Goal: Information Seeking & Learning: Find specific fact

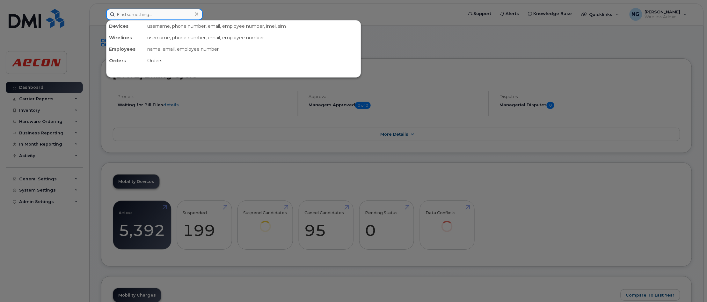
click at [135, 11] on input at bounding box center [154, 14] width 97 height 11
click at [151, 11] on input at bounding box center [154, 14] width 97 height 11
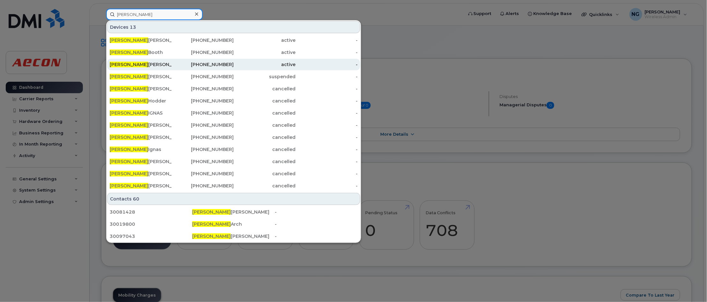
type input "darrell"
click at [133, 65] on div "Darrell Jesso" at bounding box center [141, 64] width 62 height 6
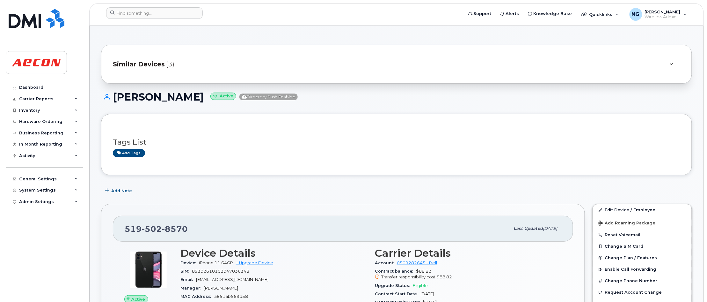
click at [147, 61] on span "Similar Devices" at bounding box center [139, 64] width 52 height 9
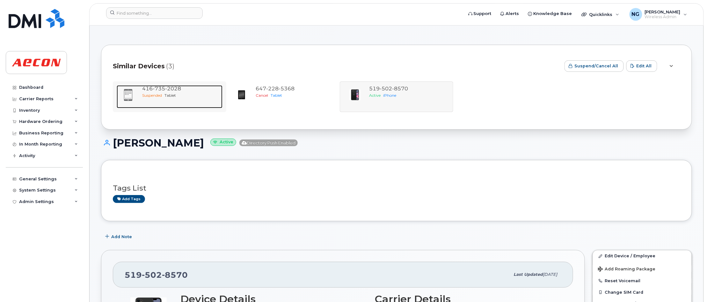
click at [168, 96] on span "Tablet" at bounding box center [170, 95] width 11 height 5
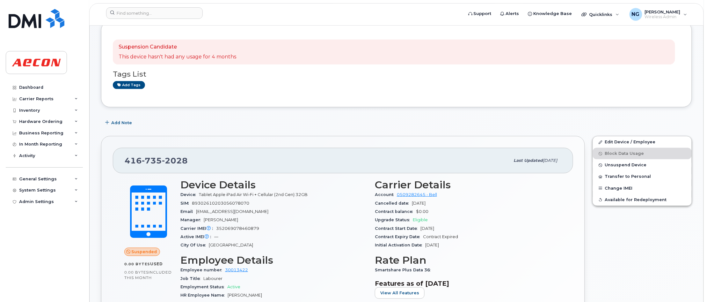
scroll to position [199, 0]
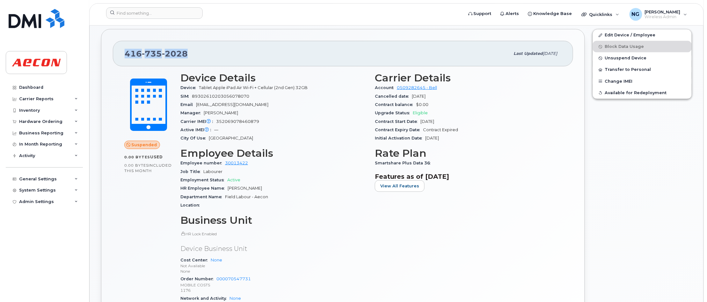
drag, startPoint x: 125, startPoint y: 53, endPoint x: 228, endPoint y: 63, distance: 103.1
click at [230, 64] on div "416 735 2028 Last updated Aug 05, 2025" at bounding box center [343, 54] width 461 height 26
drag, startPoint x: 228, startPoint y: 63, endPoint x: 179, endPoint y: 54, distance: 50.2
copy span "416 735 2028"
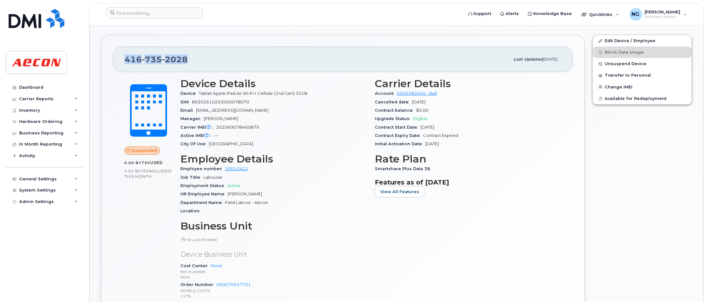
scroll to position [0, 0]
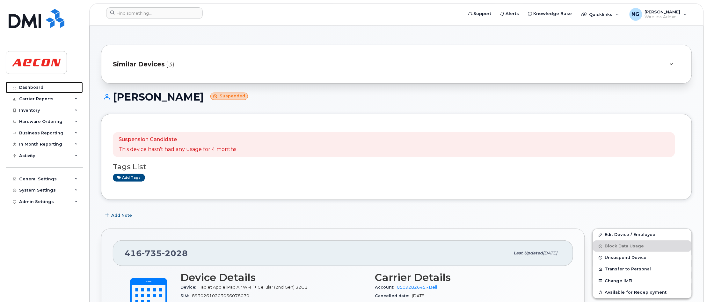
drag, startPoint x: 37, startPoint y: 87, endPoint x: 106, endPoint y: 93, distance: 69.8
click at [37, 87] on div "Dashboard" at bounding box center [31, 87] width 24 height 5
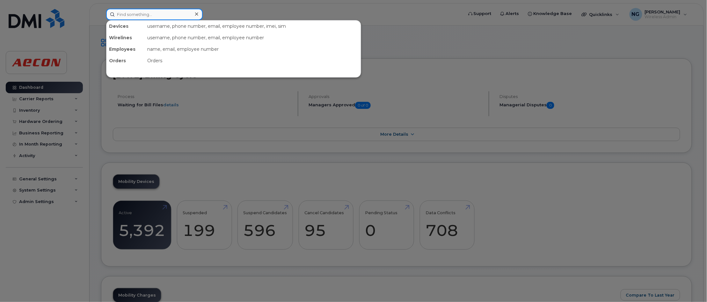
click at [159, 16] on input at bounding box center [154, 14] width 97 height 11
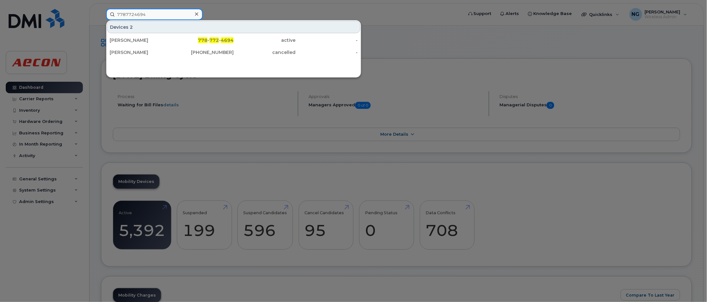
type input "7787724694"
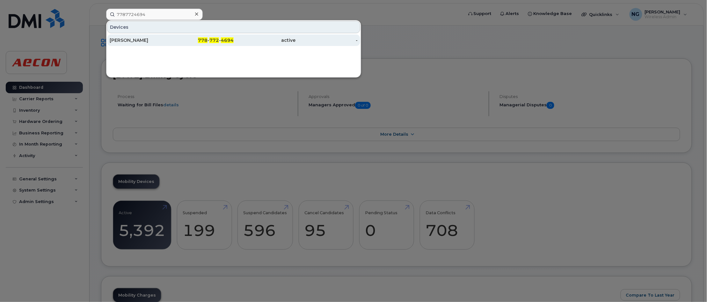
click at [217, 40] on span "772" at bounding box center [215, 40] width 10 height 6
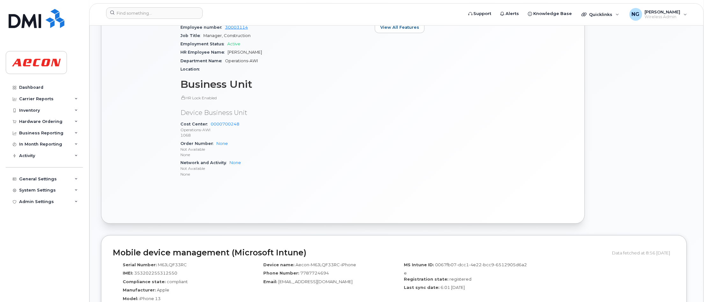
scroll to position [40, 0]
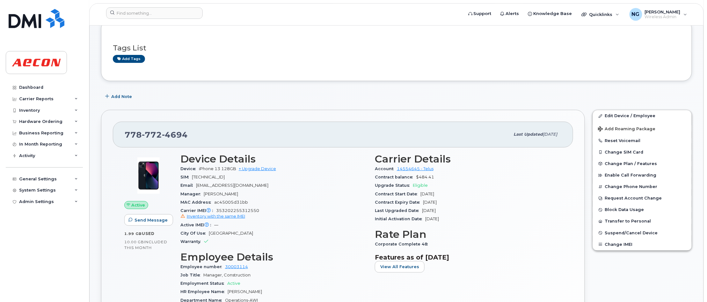
drag, startPoint x: 343, startPoint y: 283, endPoint x: 343, endPoint y: 279, distance: 3.8
click at [343, 283] on div "Employment Status Active" at bounding box center [274, 283] width 187 height 8
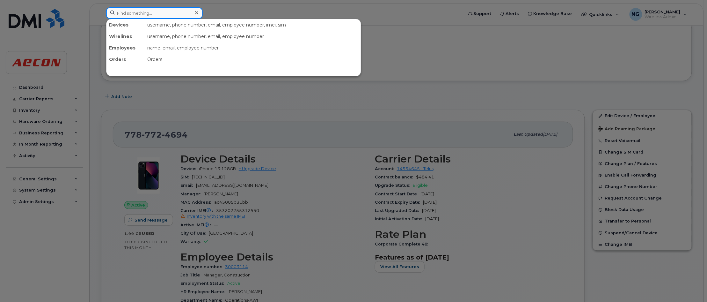
drag, startPoint x: 158, startPoint y: 13, endPoint x: 163, endPoint y: 8, distance: 6.8
click at [158, 13] on input at bounding box center [154, 12] width 97 height 11
drag, startPoint x: 363, startPoint y: 179, endPoint x: 344, endPoint y: 175, distance: 19.0
click at [363, 179] on div at bounding box center [353, 151] width 707 height 302
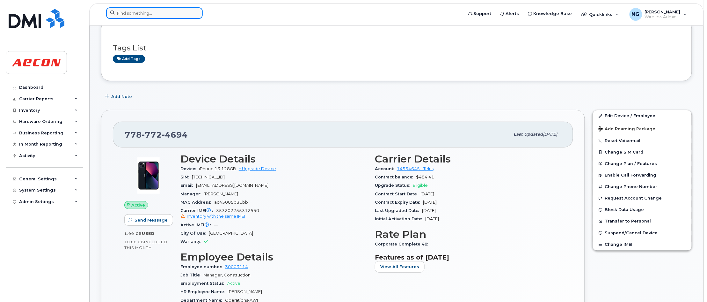
click at [142, 13] on input at bounding box center [154, 12] width 97 height 11
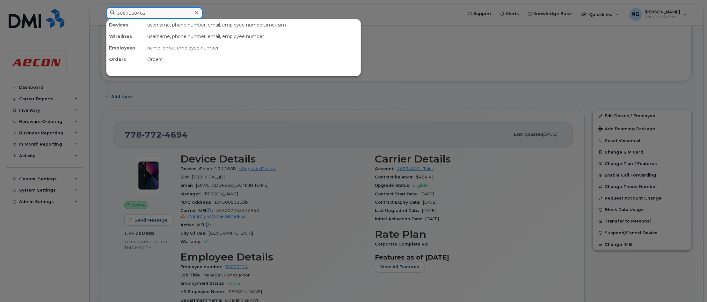
type input "3067130462"
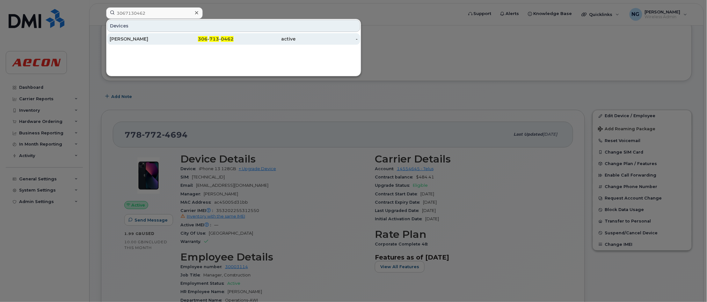
click at [223, 37] on span "0462" at bounding box center [227, 39] width 13 height 6
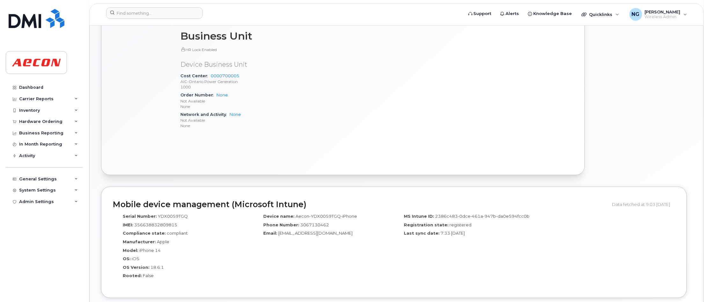
scroll to position [40, 0]
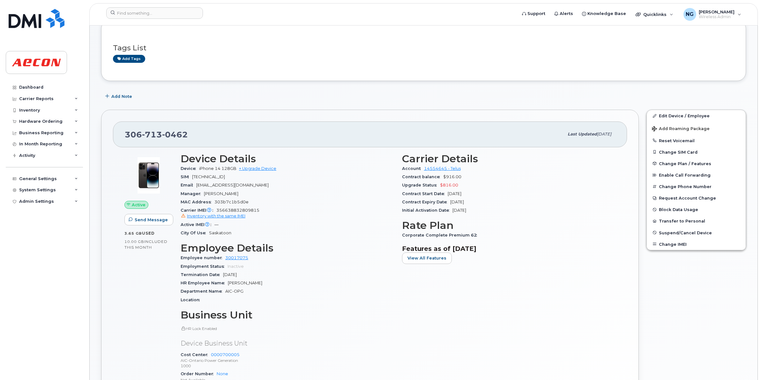
click at [311, 301] on h3 "Business Unit" at bounding box center [288, 314] width 214 height 11
drag, startPoint x: 128, startPoint y: 134, endPoint x: 206, endPoint y: 138, distance: 78.2
click at [206, 138] on div "306 713 0462" at bounding box center [344, 134] width 439 height 13
drag, startPoint x: 206, startPoint y: 138, endPoint x: 170, endPoint y: 133, distance: 36.1
copy span "306 713 0462"
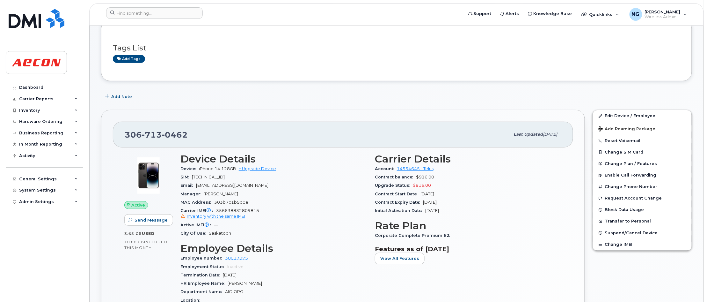
click at [220, 211] on span "356638832809815 Inventory with the same IMEI" at bounding box center [274, 213] width 187 height 11
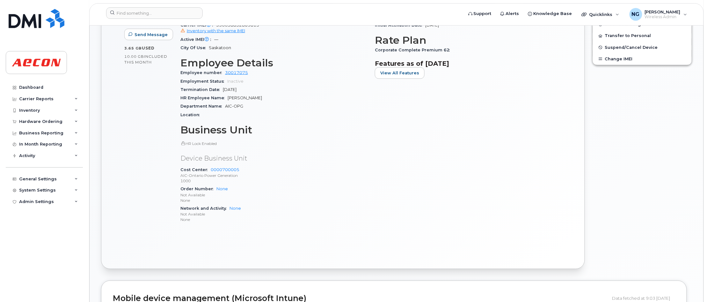
scroll to position [0, 0]
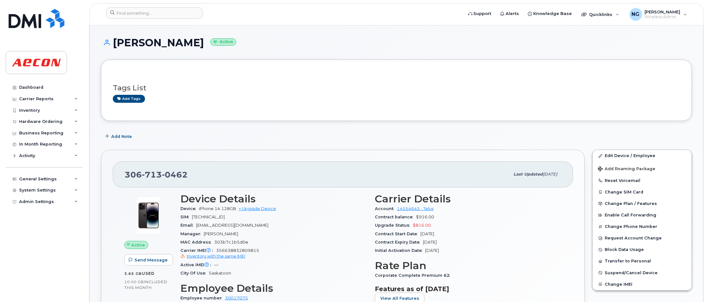
drag, startPoint x: 532, startPoint y: 104, endPoint x: 551, endPoint y: 117, distance: 23.2
click at [532, 104] on div "Tags List Add tags" at bounding box center [397, 90] width 568 height 38
click at [648, 155] on link "Edit Device / Employee" at bounding box center [642, 155] width 99 height 11
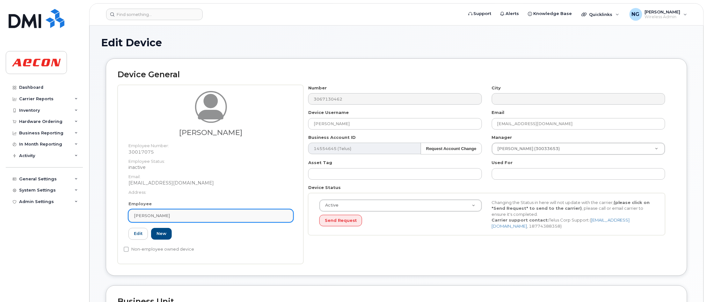
click at [195, 217] on div "[PERSON_NAME]" at bounding box center [211, 215] width 154 height 6
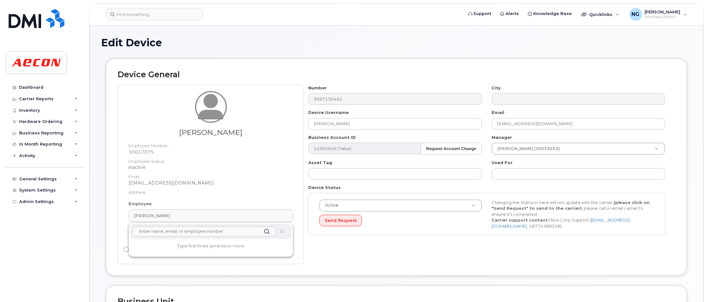
click at [199, 235] on input "text" at bounding box center [205, 231] width 144 height 10
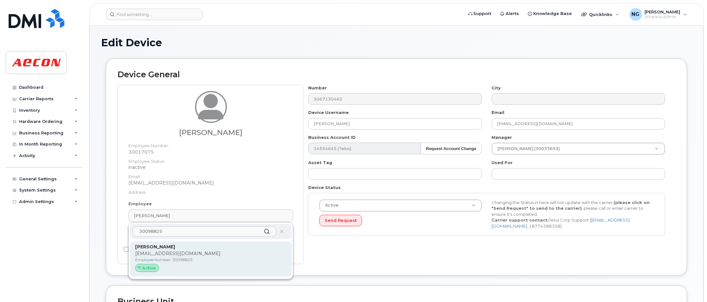
type input "30098825"
click at [247, 257] on p "Employee Number: 30098825" at bounding box center [210, 260] width 151 height 6
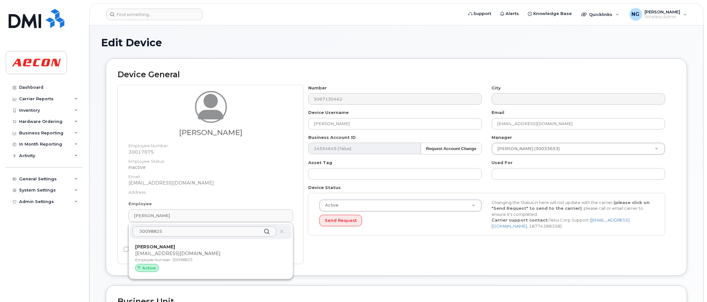
type input "30098825"
type input "[EMAIL_ADDRESS][DOMAIN_NAME]"
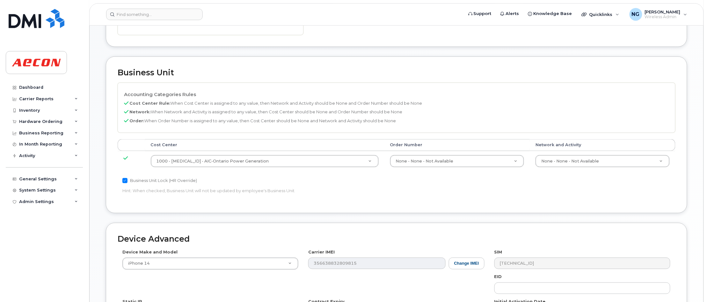
scroll to position [335, 0]
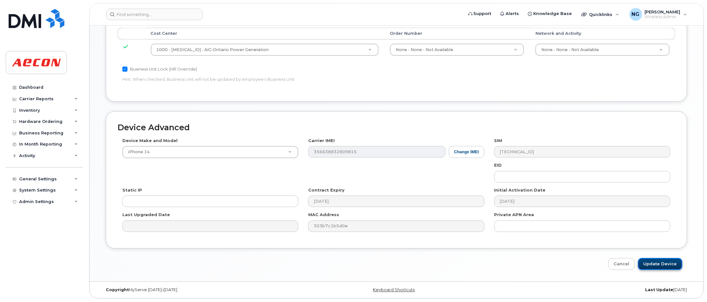
click at [654, 264] on input "Update Device" at bounding box center [661, 264] width 44 height 12
type input "Saving..."
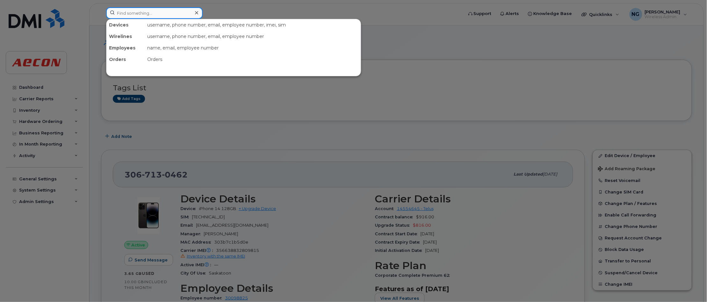
click at [124, 12] on input at bounding box center [154, 12] width 97 height 11
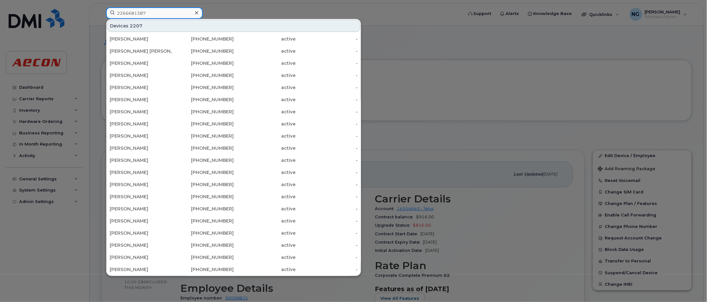
type input "2266681387"
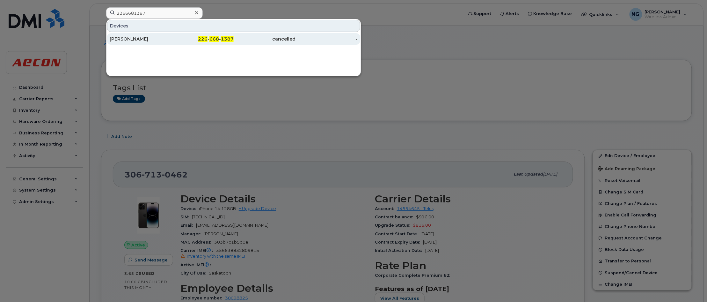
click at [240, 39] on div "cancelled" at bounding box center [265, 39] width 62 height 6
click at [233, 39] on span "1387" at bounding box center [227, 39] width 13 height 6
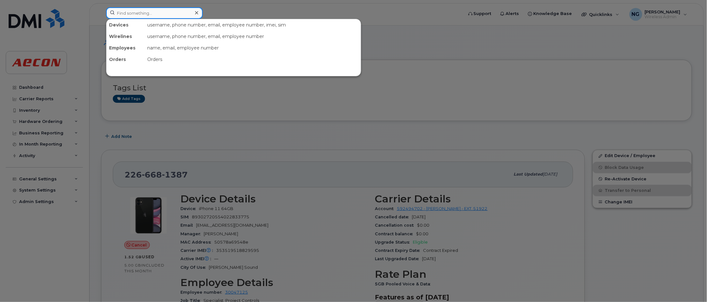
click at [153, 11] on input at bounding box center [154, 12] width 97 height 11
type input "2266681671"
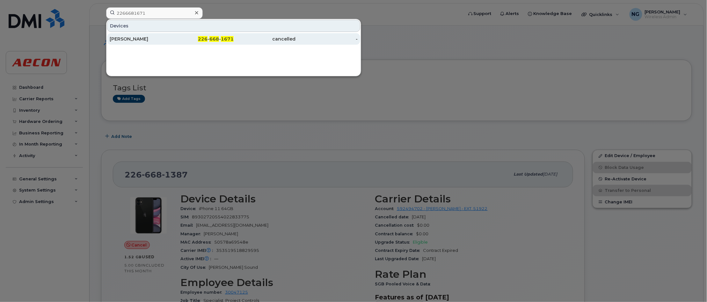
click at [213, 37] on span "668" at bounding box center [215, 39] width 10 height 6
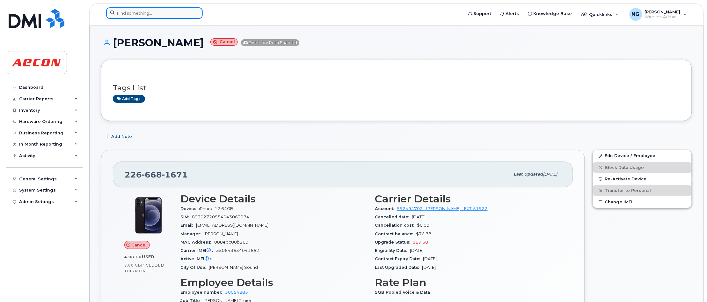
click at [159, 17] on input at bounding box center [154, 12] width 97 height 11
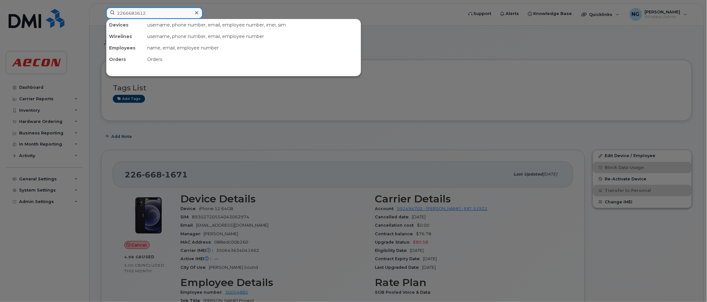
type input "2266683612"
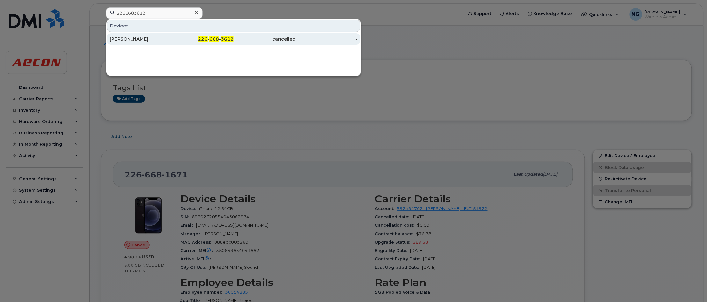
click at [225, 40] on span "3612" at bounding box center [227, 39] width 13 height 6
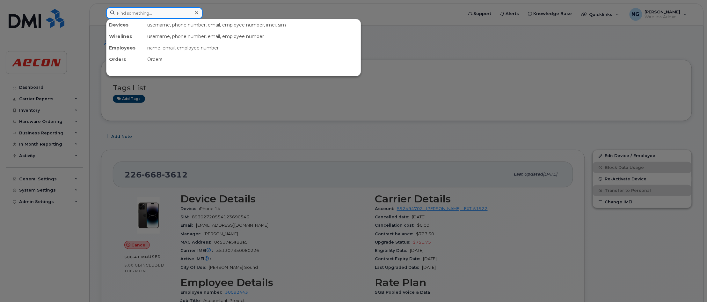
click at [146, 11] on input at bounding box center [154, 12] width 97 height 11
paste input "226-668-3796"
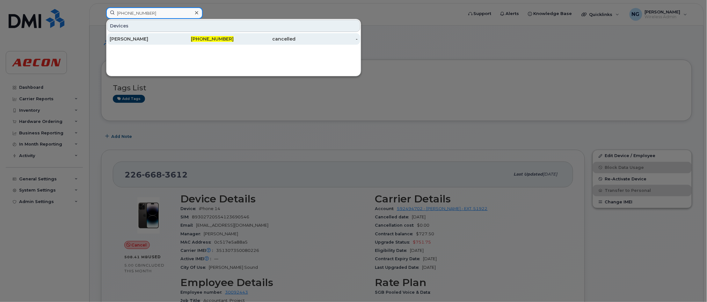
type input "226-668-3796"
click at [224, 39] on span "226-668-3796" at bounding box center [212, 39] width 43 height 6
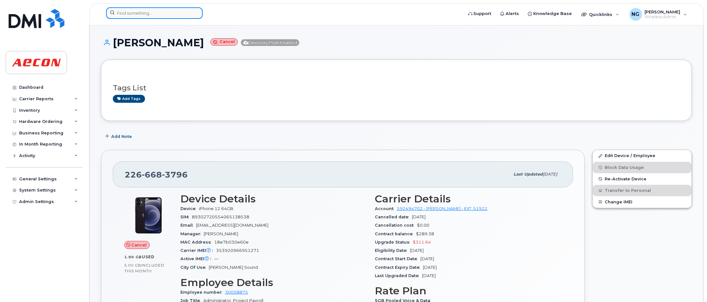
click at [141, 13] on input at bounding box center [154, 12] width 97 height 11
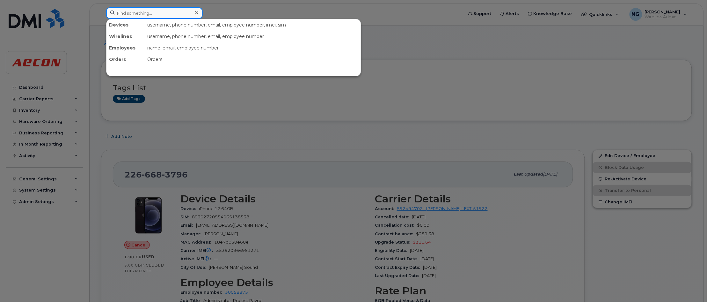
paste input "[PHONE_NUMBER]"
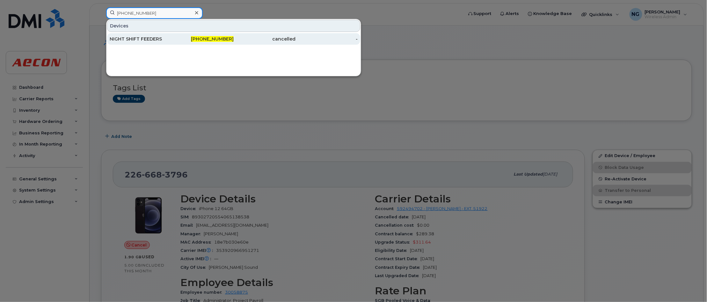
type input "226-668-5438"
click at [214, 37] on span "226-668-5438" at bounding box center [212, 39] width 43 height 6
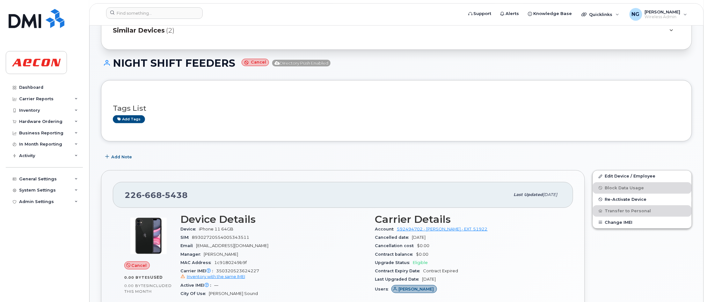
scroll to position [159, 0]
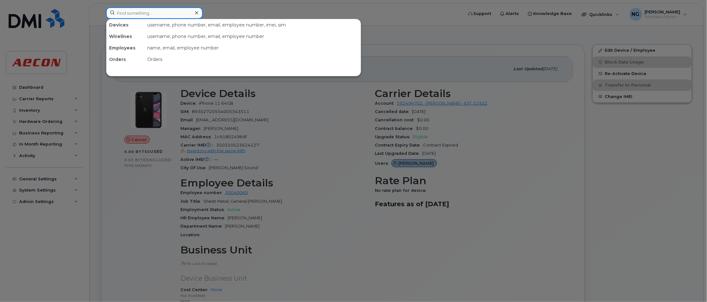
click at [155, 9] on input at bounding box center [154, 12] width 97 height 11
paste input "[PHONE_NUMBER]"
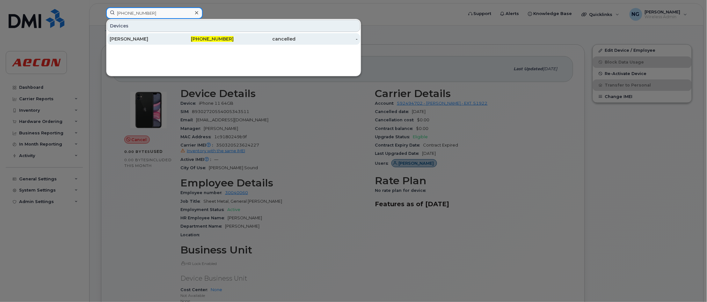
type input "226-668-6290"
click at [221, 37] on span "226-668-6290" at bounding box center [212, 39] width 43 height 6
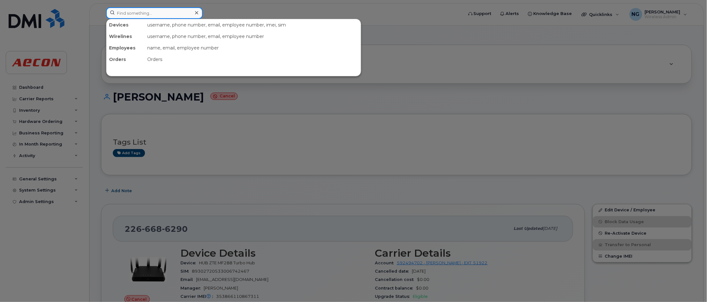
click at [165, 11] on input at bounding box center [154, 12] width 97 height 11
paste input "[PHONE_NUMBER]"
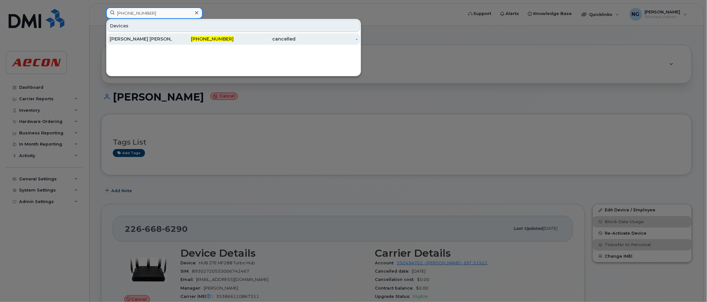
type input "[PHONE_NUMBER]"
click at [222, 37] on span "226-668-6526" at bounding box center [212, 39] width 43 height 6
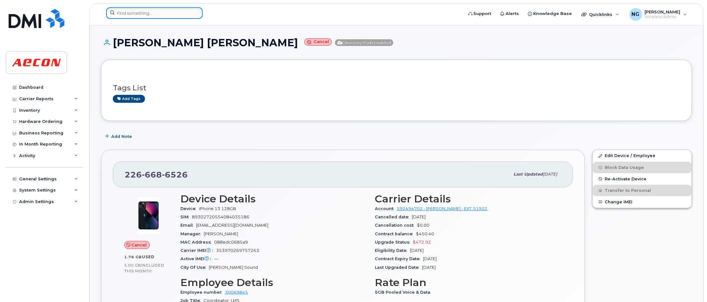
click at [160, 11] on input at bounding box center [154, 12] width 97 height 11
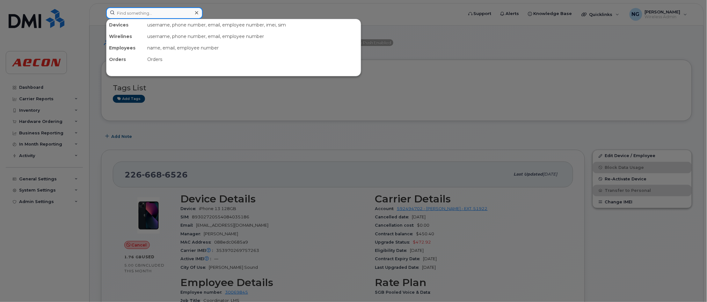
paste input "226-668-6527"
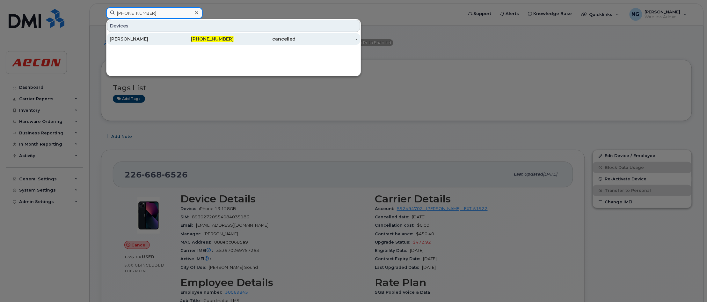
type input "226-668-6527"
click at [225, 39] on span "226-668-6527" at bounding box center [212, 39] width 43 height 6
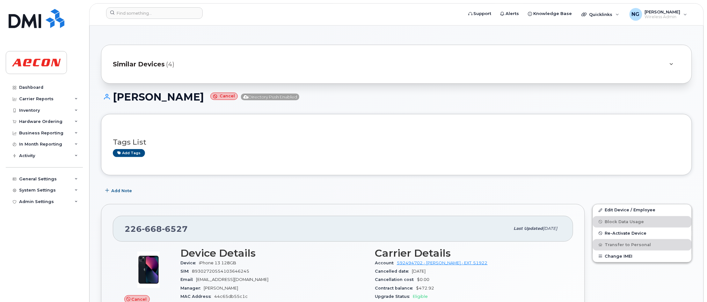
scroll to position [120, 0]
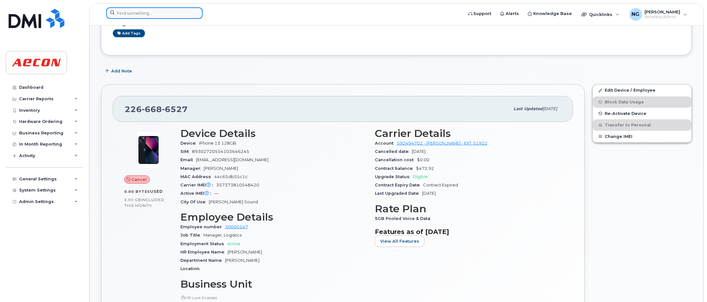
click at [147, 10] on input at bounding box center [154, 12] width 97 height 11
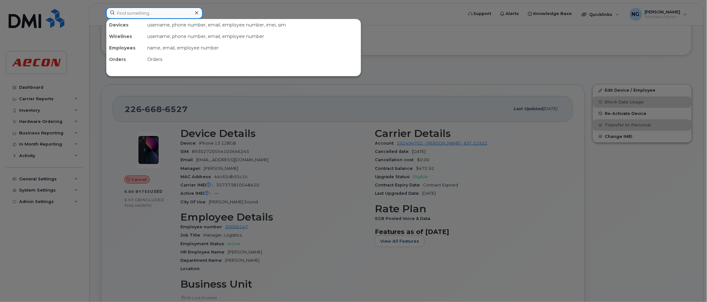
paste input "226-668-7534"
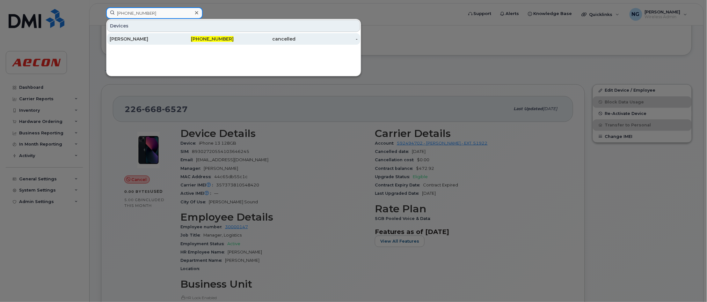
type input "226-668-7534"
click at [215, 36] on div "226-668-7534" at bounding box center [203, 39] width 62 height 6
click at [234, 36] on div "226-668-7534" at bounding box center [265, 38] width 62 height 11
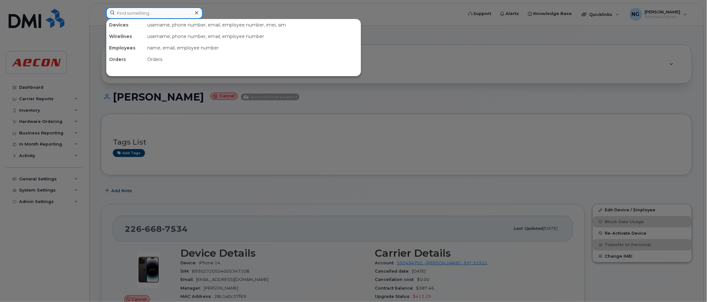
click at [145, 13] on input at bounding box center [154, 12] width 97 height 11
paste input "[PHONE_NUMBER]"
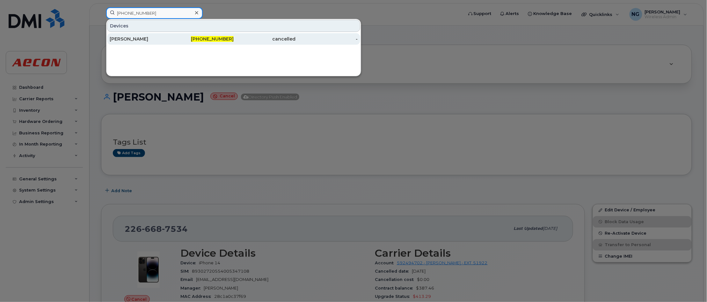
type input "[PHONE_NUMBER]"
click at [214, 40] on span "[PHONE_NUMBER]" at bounding box center [212, 39] width 43 height 6
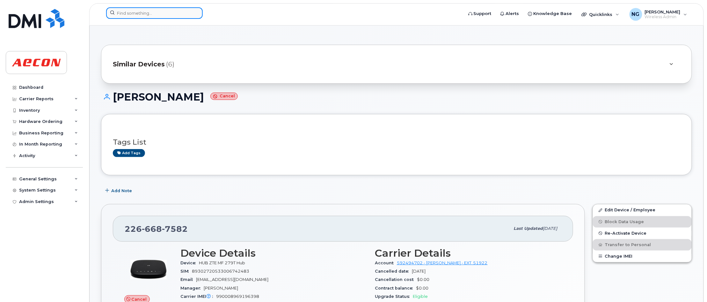
click at [144, 15] on input at bounding box center [154, 12] width 97 height 11
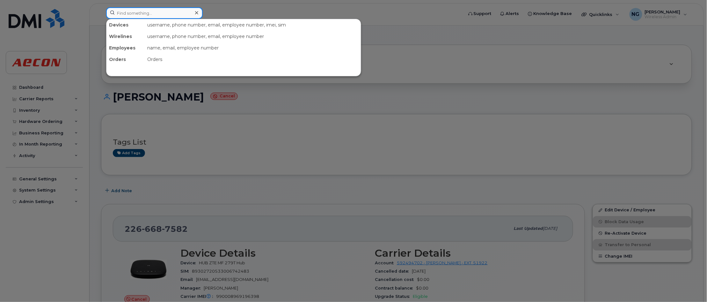
paste input "226-974-0520"
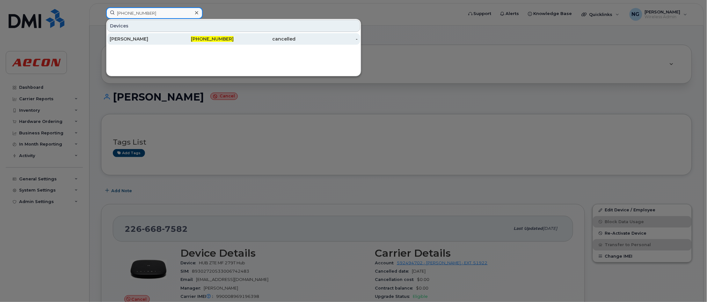
type input "226-974-0520"
click at [220, 40] on span "226-974-0520" at bounding box center [212, 39] width 43 height 6
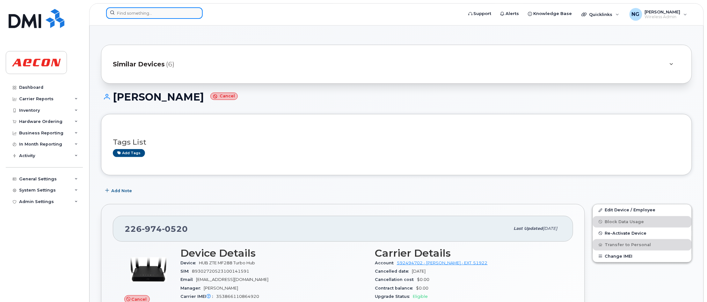
click at [161, 13] on input at bounding box center [154, 12] width 97 height 11
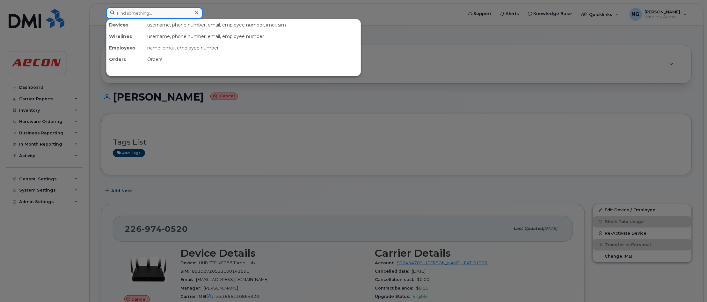
paste input "226-974-0738"
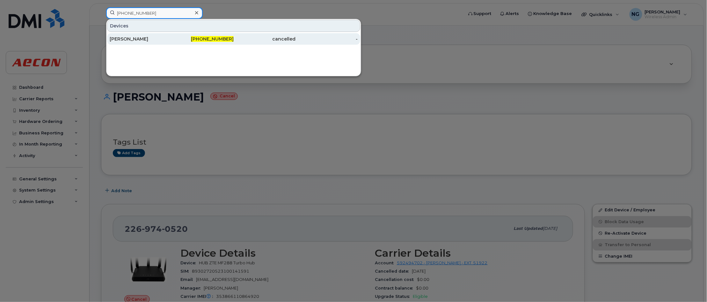
type input "226-974-0738"
click at [211, 39] on span "226-974-0738" at bounding box center [212, 39] width 43 height 6
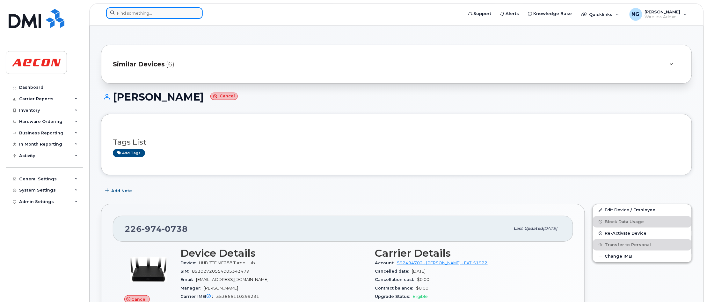
click at [163, 10] on input at bounding box center [154, 12] width 97 height 11
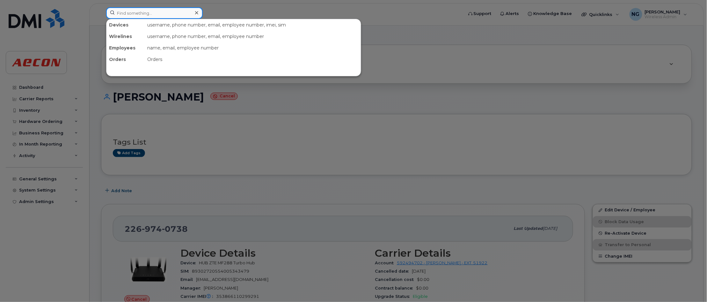
paste input "226-974-2473"
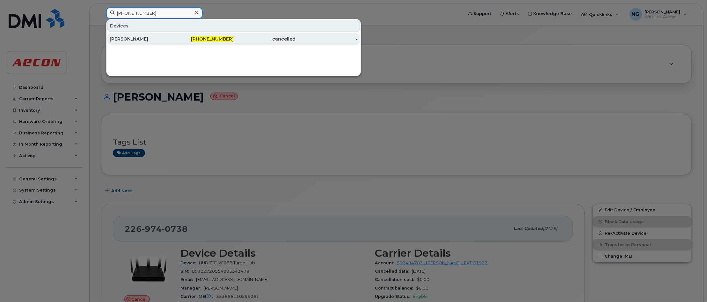
type input "226-974-2473"
click at [224, 40] on span "226-974-2473" at bounding box center [212, 39] width 43 height 6
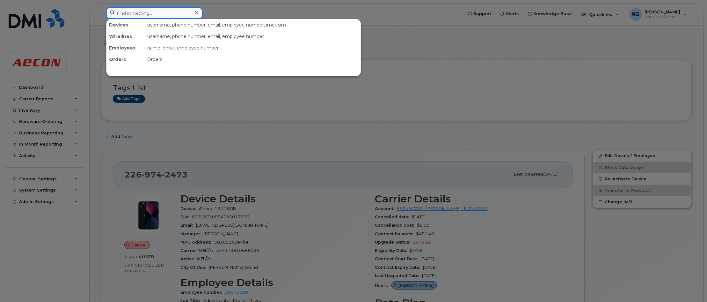
click at [162, 13] on input at bounding box center [154, 12] width 97 height 11
paste input "226-974-2924"
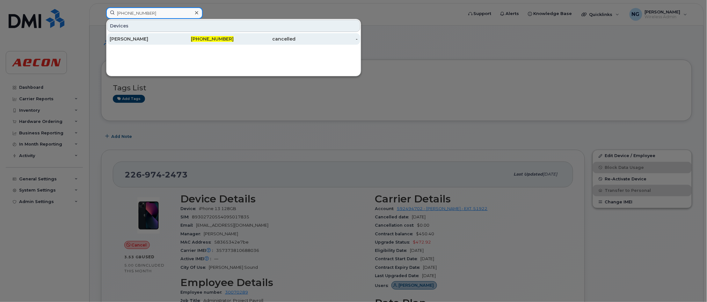
type input "226-974-2924"
click at [219, 41] on span "226-974-2924" at bounding box center [212, 39] width 43 height 6
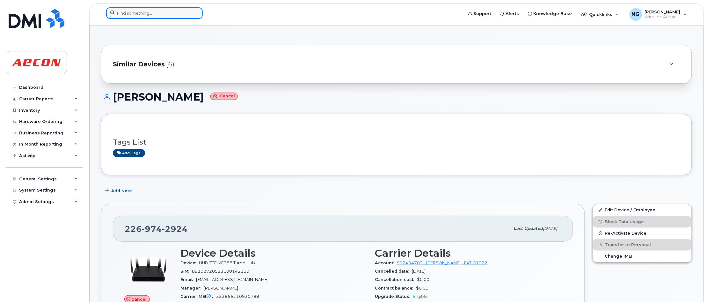
click at [121, 14] on input at bounding box center [154, 12] width 97 height 11
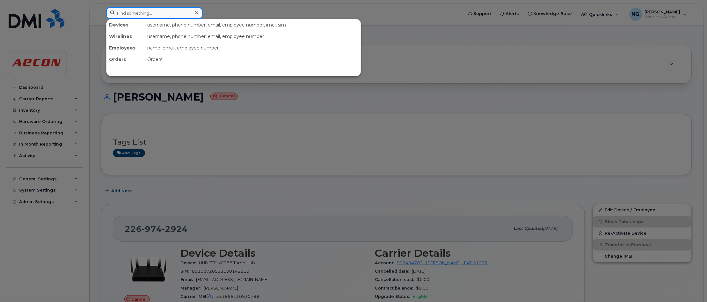
paste input "[PHONE_NUMBER]"
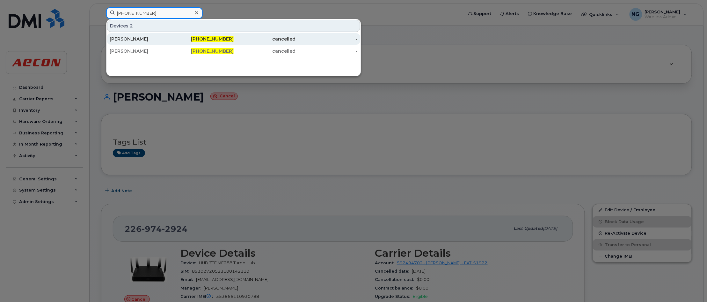
type input "[PHONE_NUMBER]"
click at [234, 35] on div "[PHONE_NUMBER]" at bounding box center [265, 38] width 62 height 11
click at [234, 35] on div "519-242-3621" at bounding box center [265, 38] width 62 height 11
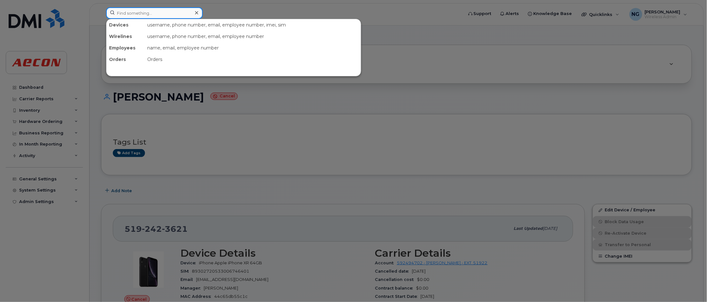
click at [154, 15] on input at bounding box center [154, 12] width 97 height 11
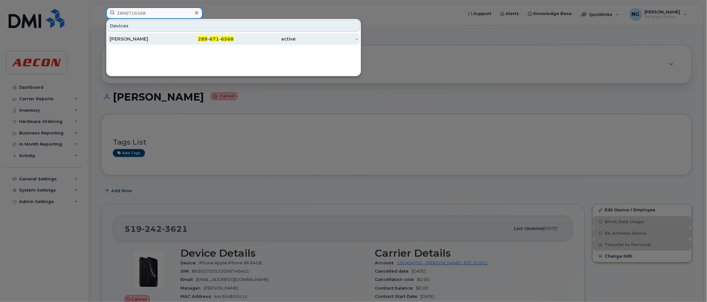
type input "2896716568"
click at [212, 39] on span "671" at bounding box center [215, 39] width 10 height 6
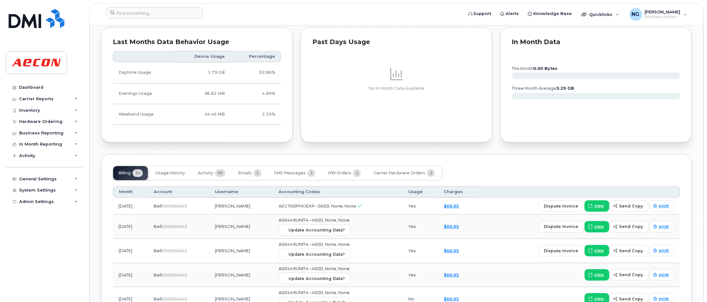
scroll to position [598, 0]
click at [211, 172] on span "Activity" at bounding box center [206, 172] width 16 height 5
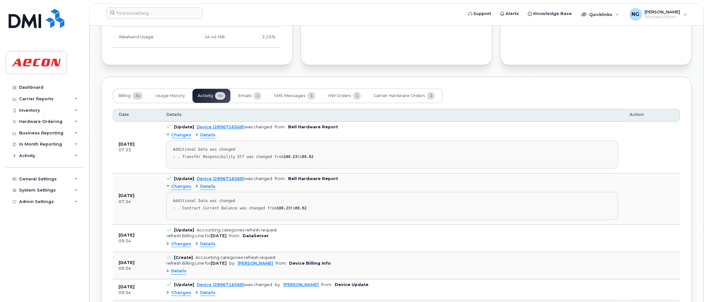
scroll to position [678, 0]
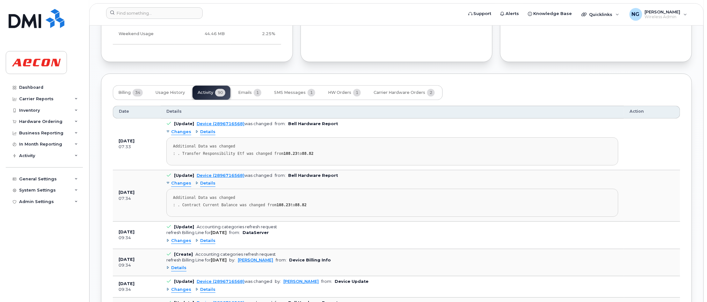
click at [180, 269] on span "Details" at bounding box center [178, 268] width 15 height 6
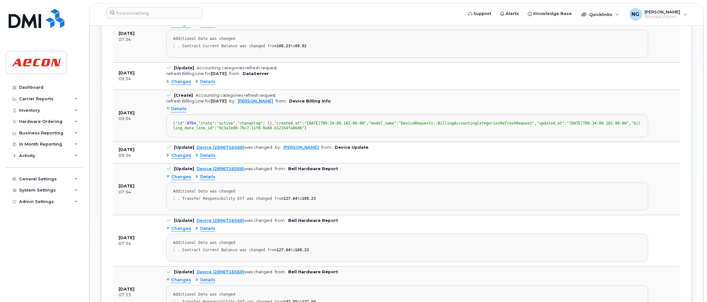
scroll to position [837, 0]
click at [182, 82] on span "Changes" at bounding box center [181, 81] width 20 height 6
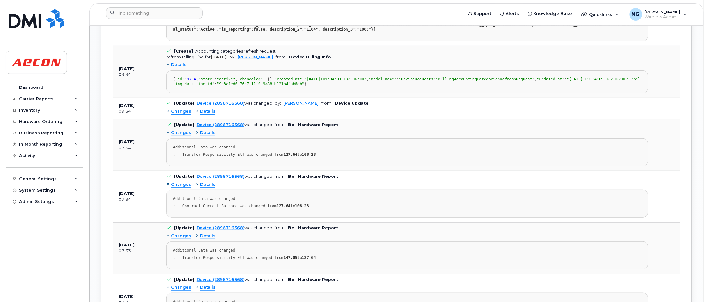
scroll to position [957, 0]
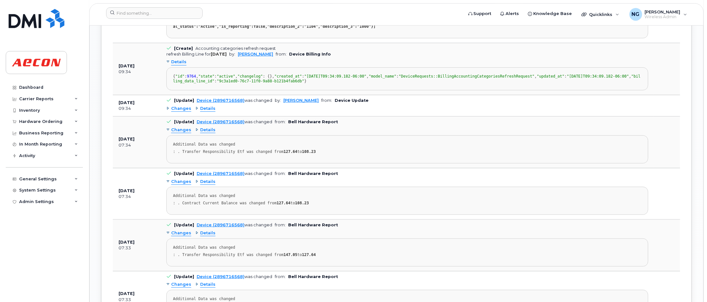
click at [180, 112] on span "Changes" at bounding box center [181, 109] width 20 height 6
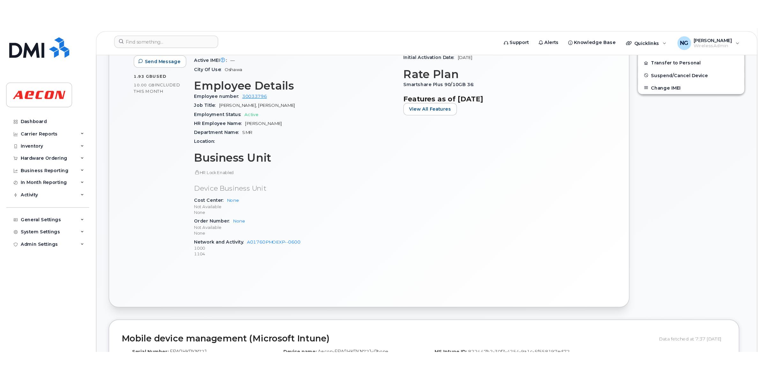
scroll to position [239, 0]
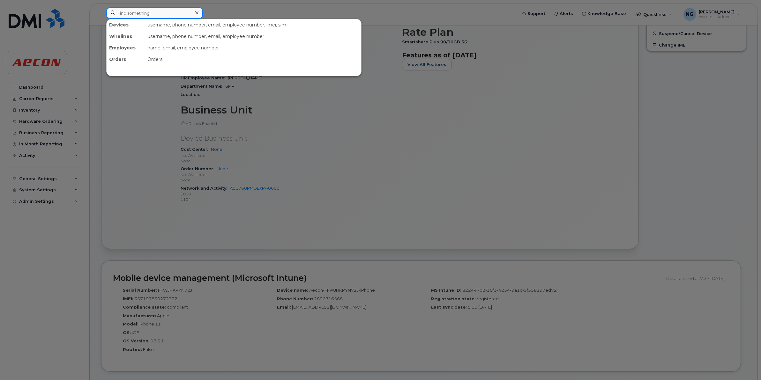
click at [164, 12] on input at bounding box center [154, 12] width 97 height 11
paste input "[PHONE_NUMBER]"
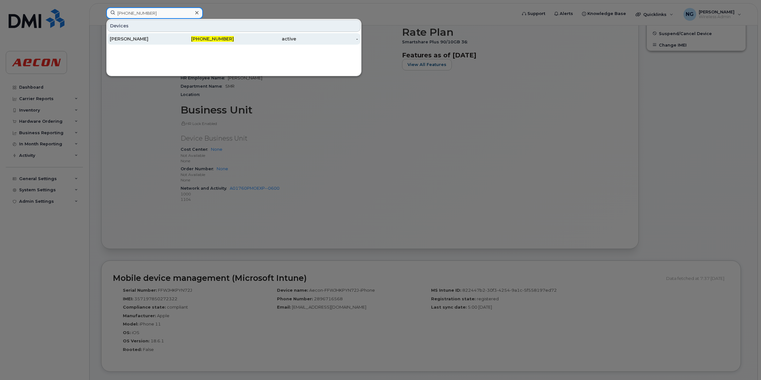
type input "[PHONE_NUMBER]"
click at [216, 39] on span "[PHONE_NUMBER]" at bounding box center [212, 39] width 43 height 6
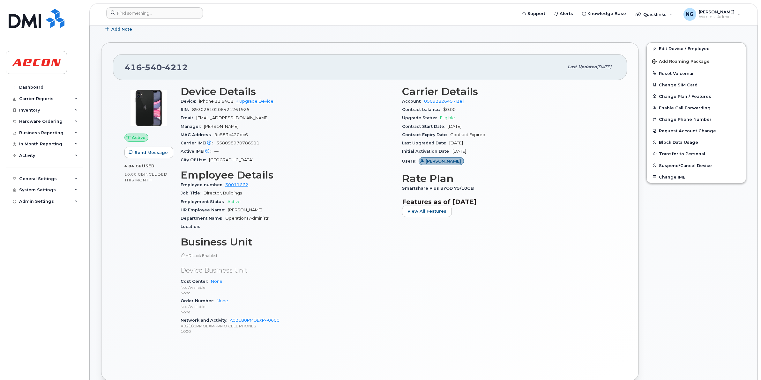
scroll to position [120, 0]
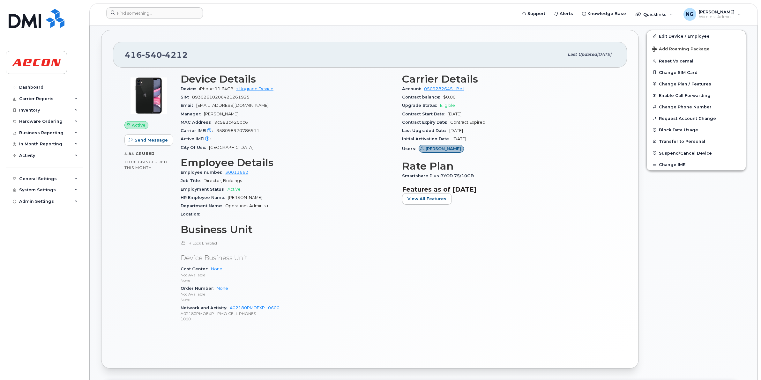
click at [340, 272] on div "Cost Center None Not Available None" at bounding box center [288, 274] width 214 height 19
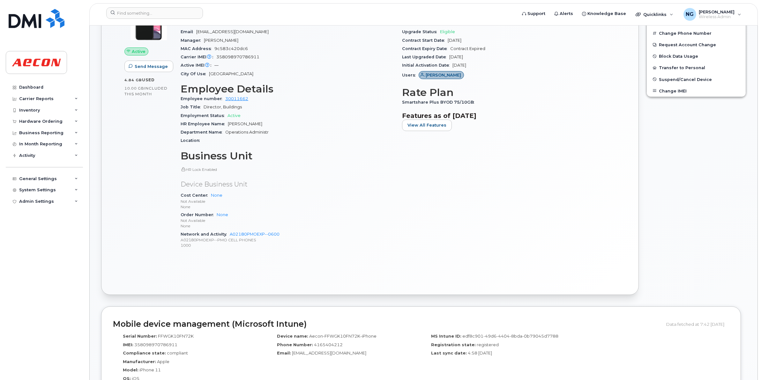
scroll to position [239, 0]
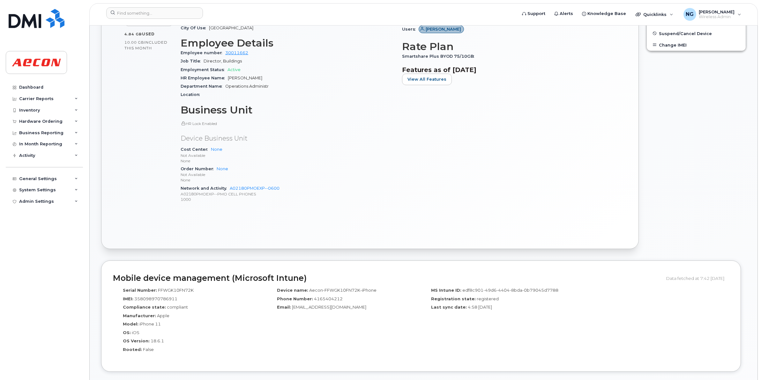
click at [442, 218] on div "Active Send Message 4.84 GB  used 10.00 GB  included this month Device Details …" at bounding box center [370, 92] width 514 height 289
click at [368, 314] on div "Device name: Aecon-FFWGK10FN72K-iPhone Phone Number: 4165404212 Email: gekelly@…" at bounding box center [344, 322] width 154 height 76
click at [530, 159] on div "Carrier Details Account 0509282645 - Bell Contract balance $0.00 Upgrade Status…" at bounding box center [508, 81] width 221 height 262
click at [281, 186] on div "Network and Activity A02180PMOEXP--0600 A02180PMOEXP--PMO CELL PHONES 1000" at bounding box center [288, 193] width 214 height 19
click at [524, 335] on div "MS Intune ID: edf8c901-49d6-4404-8bda-0b79045d7788 Registration state: register…" at bounding box center [498, 322] width 154 height 76
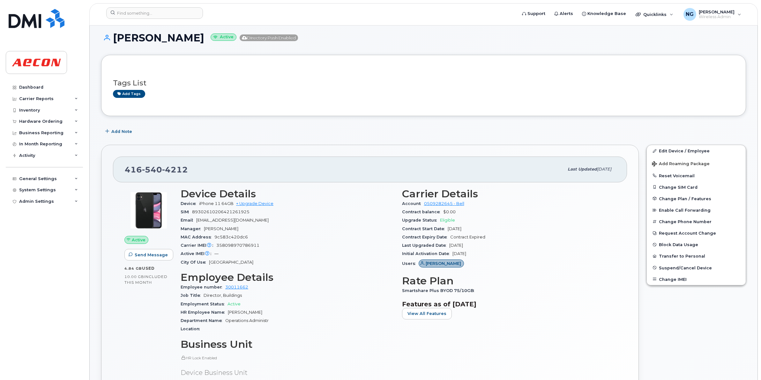
scroll to position [0, 0]
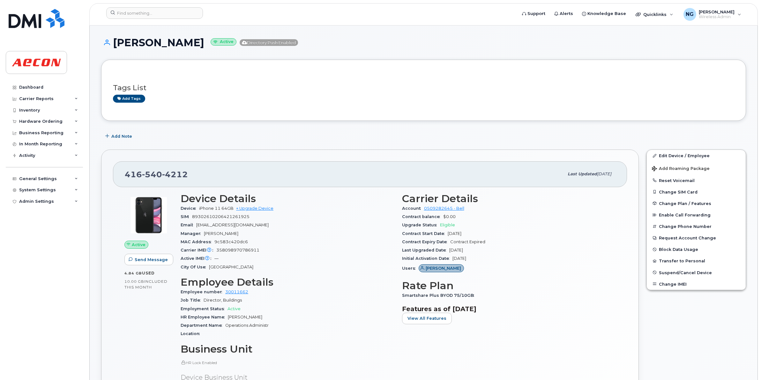
click at [336, 93] on div "Tags List Add tags" at bounding box center [423, 90] width 621 height 25
